Goal: Use online tool/utility: Utilize a website feature to perform a specific function

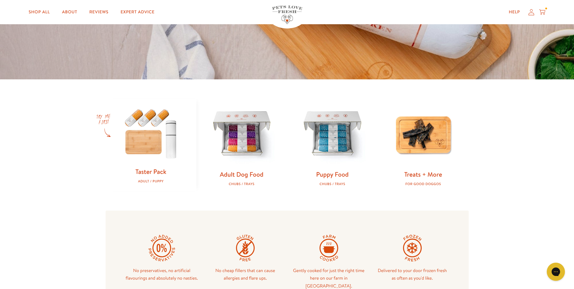
scroll to position [182, 0]
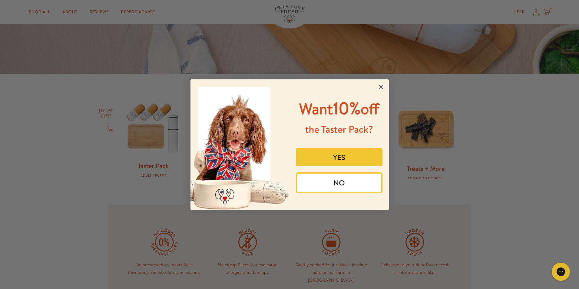
click at [382, 86] on circle "Close dialog" at bounding box center [381, 87] width 10 height 10
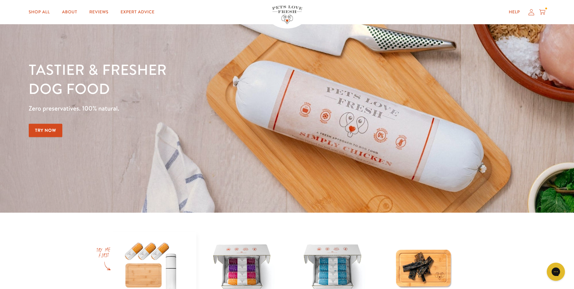
scroll to position [0, 0]
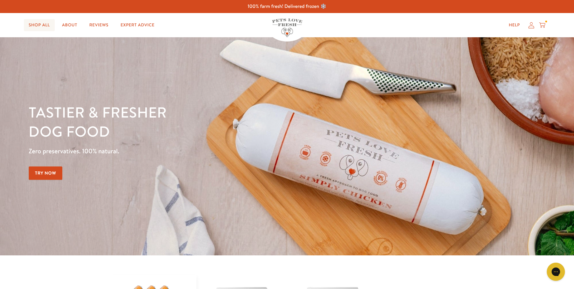
click at [43, 26] on link "Shop All" at bounding box center [39, 25] width 31 height 12
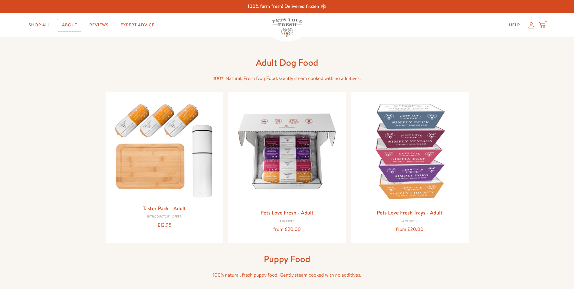
click at [71, 25] on link "About" at bounding box center [69, 25] width 25 height 12
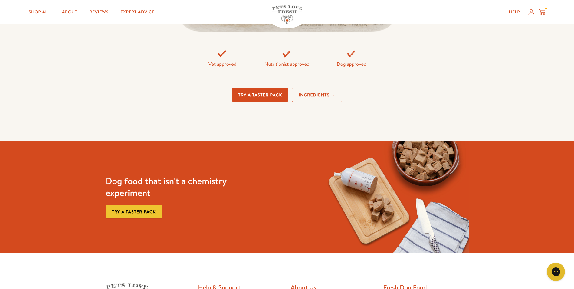
scroll to position [1453, 0]
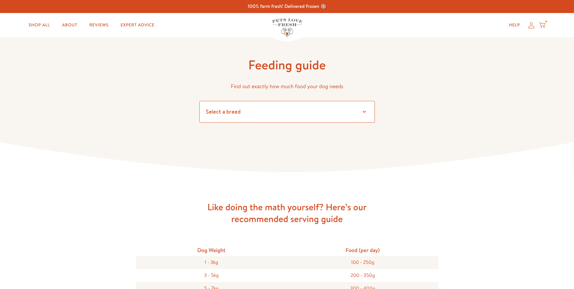
click at [231, 114] on select "Select a breed Affenpinscher Afghan hound Airedale terrier Akita Alaskan Malamu…" at bounding box center [288, 112] width 176 height 22
select select "12"
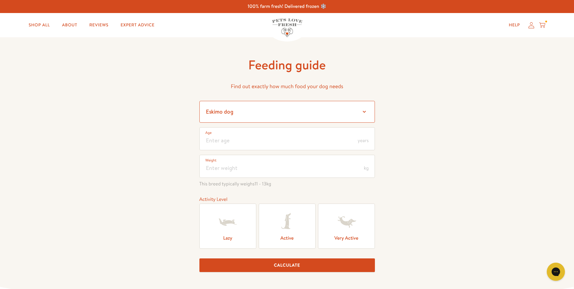
click at [242, 110] on select "Select a breed Affenpinscher Afghan hound Airedale terrier Akita Alaskan Malamu…" at bounding box center [288, 112] width 176 height 22
click at [246, 140] on input "number" at bounding box center [288, 138] width 176 height 23
type input "2"
click at [227, 166] on input "number" at bounding box center [288, 166] width 176 height 23
type input "12"
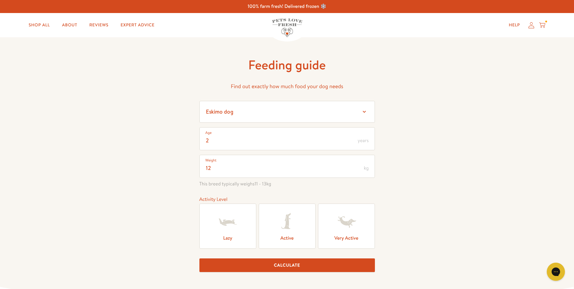
click at [285, 227] on icon at bounding box center [285, 221] width 9 height 16
click at [0, 0] on input "Active" at bounding box center [0, 0] width 0 height 0
click at [295, 267] on button "Calculate" at bounding box center [288, 265] width 176 height 14
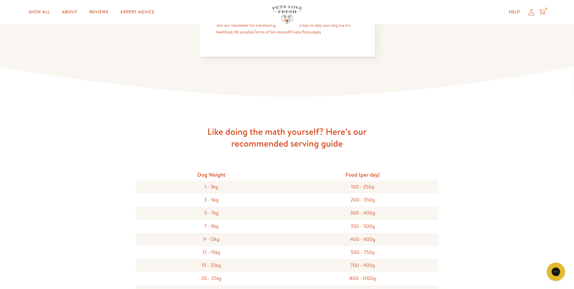
scroll to position [493, 0]
